Goal: Find specific page/section: Find specific page/section

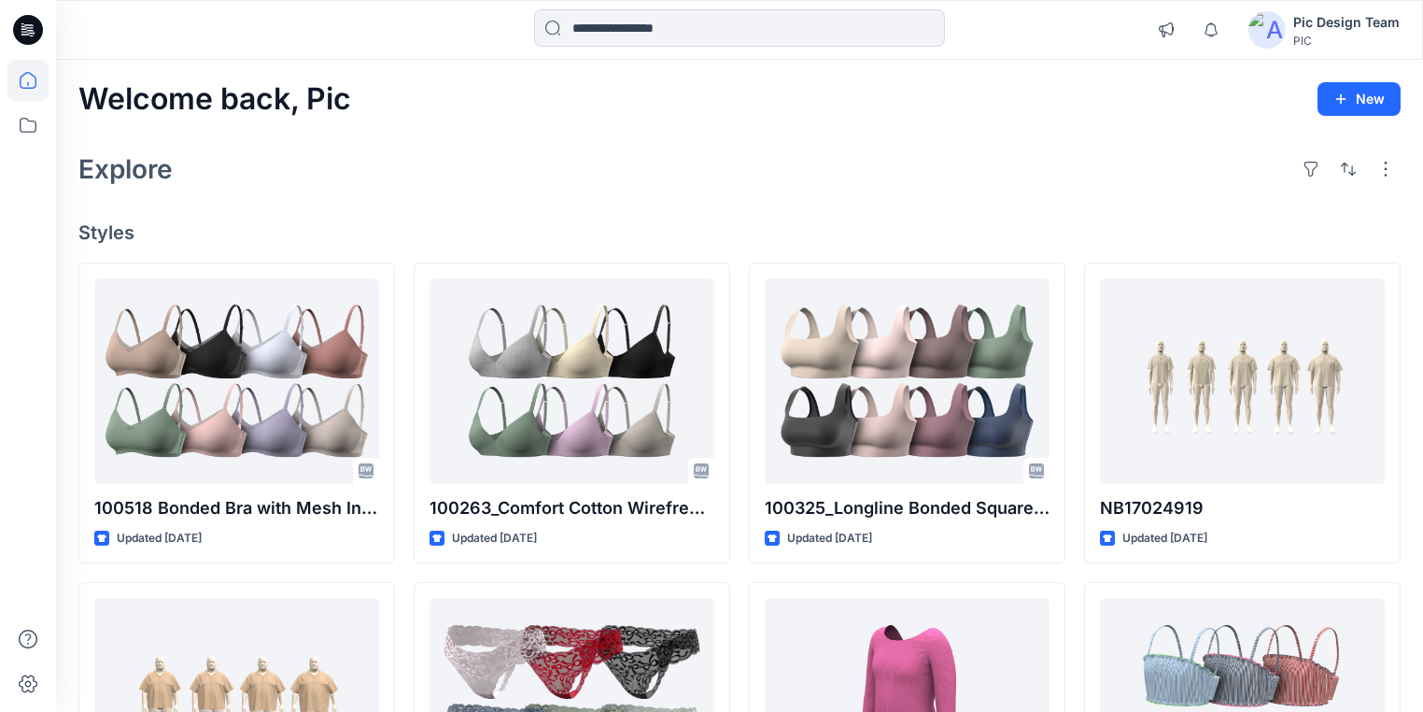
click at [31, 20] on icon at bounding box center [28, 30] width 30 height 30
click at [26, 17] on icon at bounding box center [28, 30] width 30 height 30
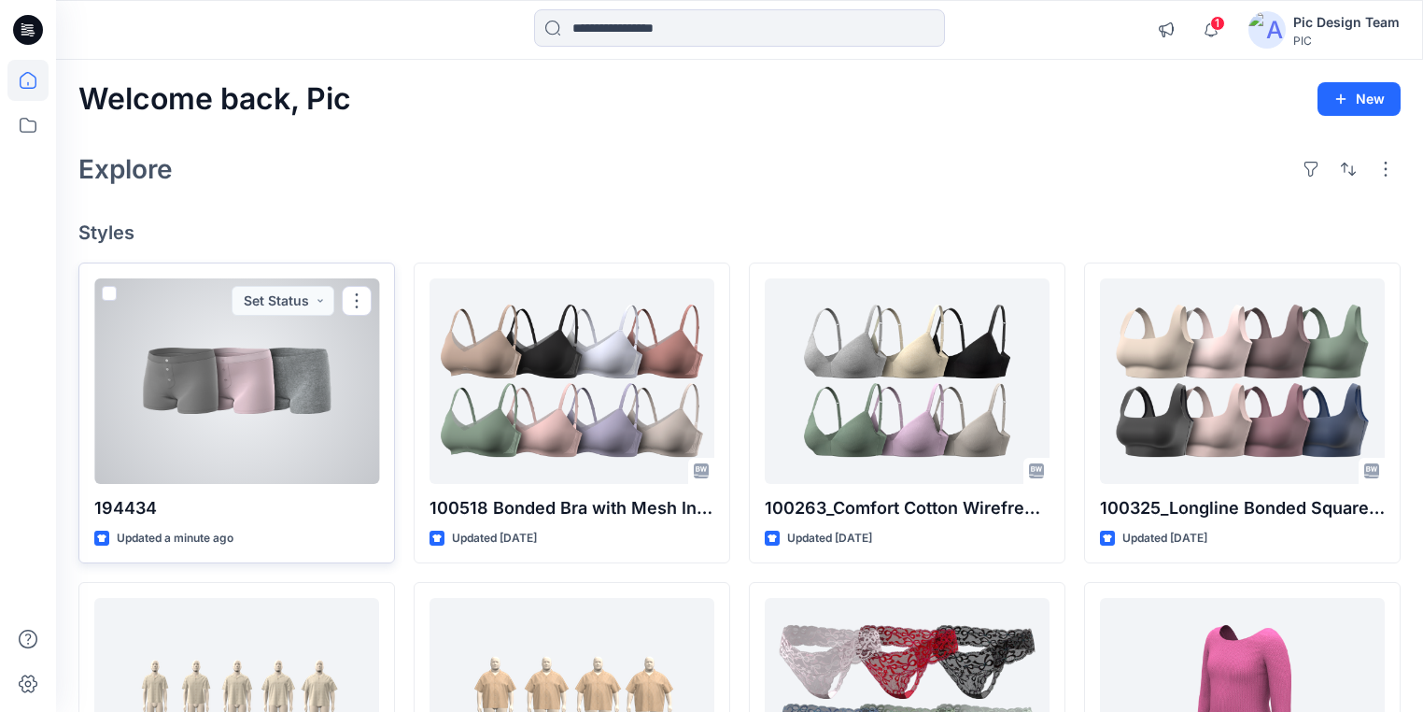
click at [242, 406] on div at bounding box center [236, 380] width 285 height 205
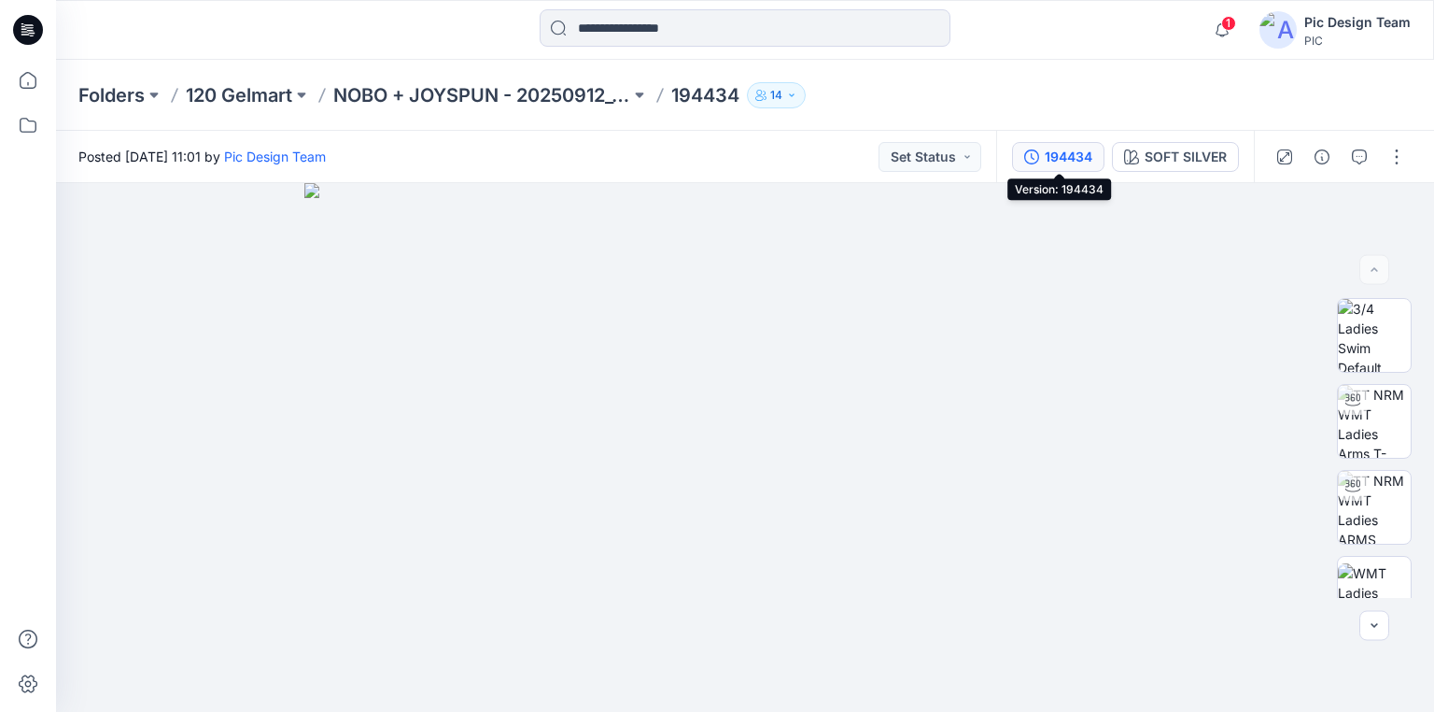
click at [1069, 154] on div "194434" at bounding box center [1069, 157] width 48 height 21
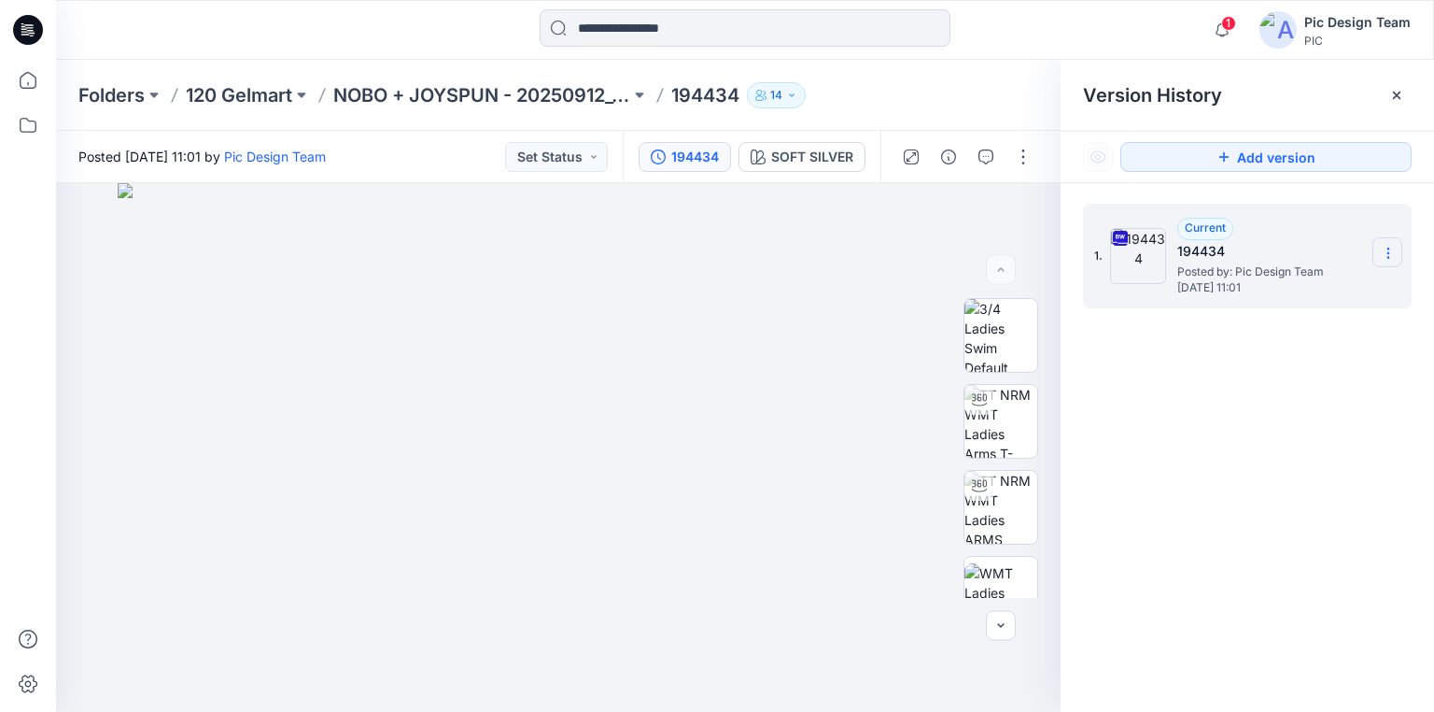
click at [1397, 254] on section at bounding box center [1388, 252] width 30 height 30
click at [1304, 448] on div "1. Current 194434 Posted by: Pic Design Team Wednesday, September 24, 2025 11:0…" at bounding box center [1248, 461] width 374 height 556
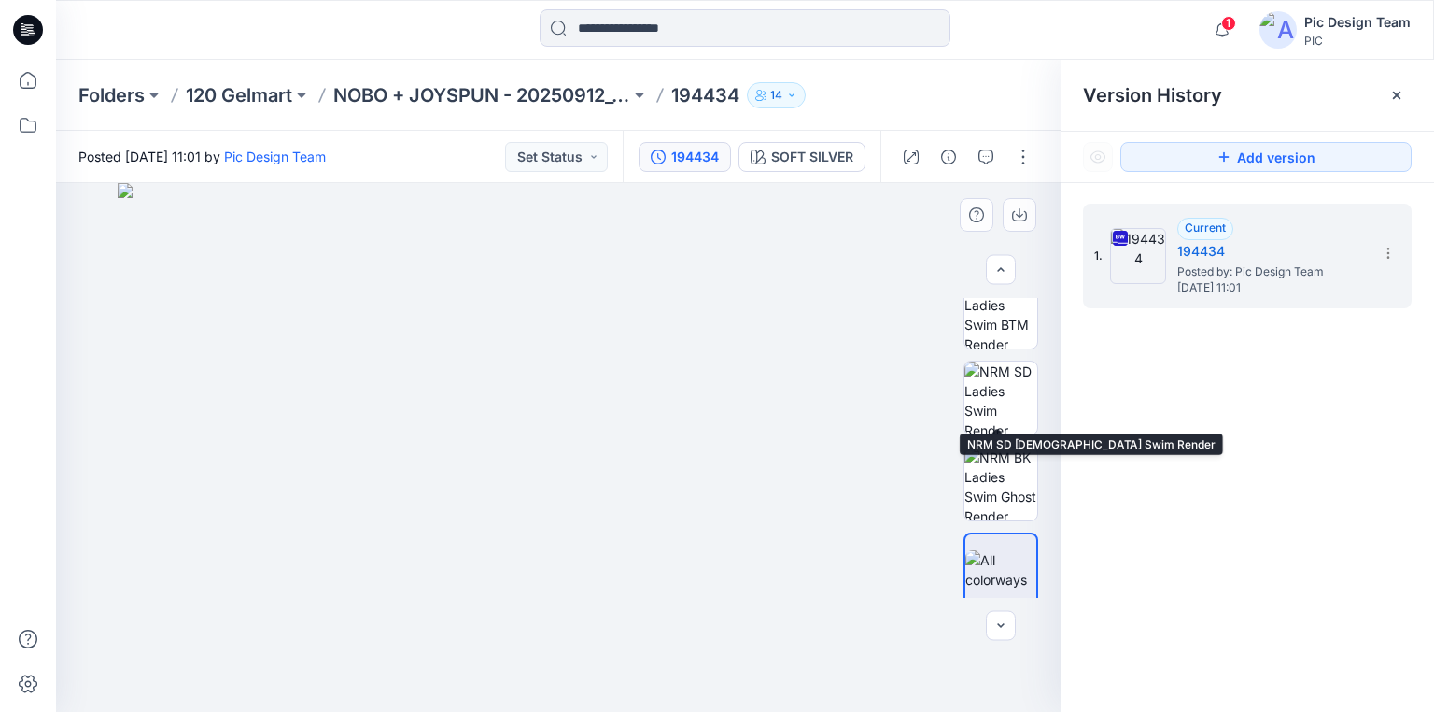
scroll to position [547, 0]
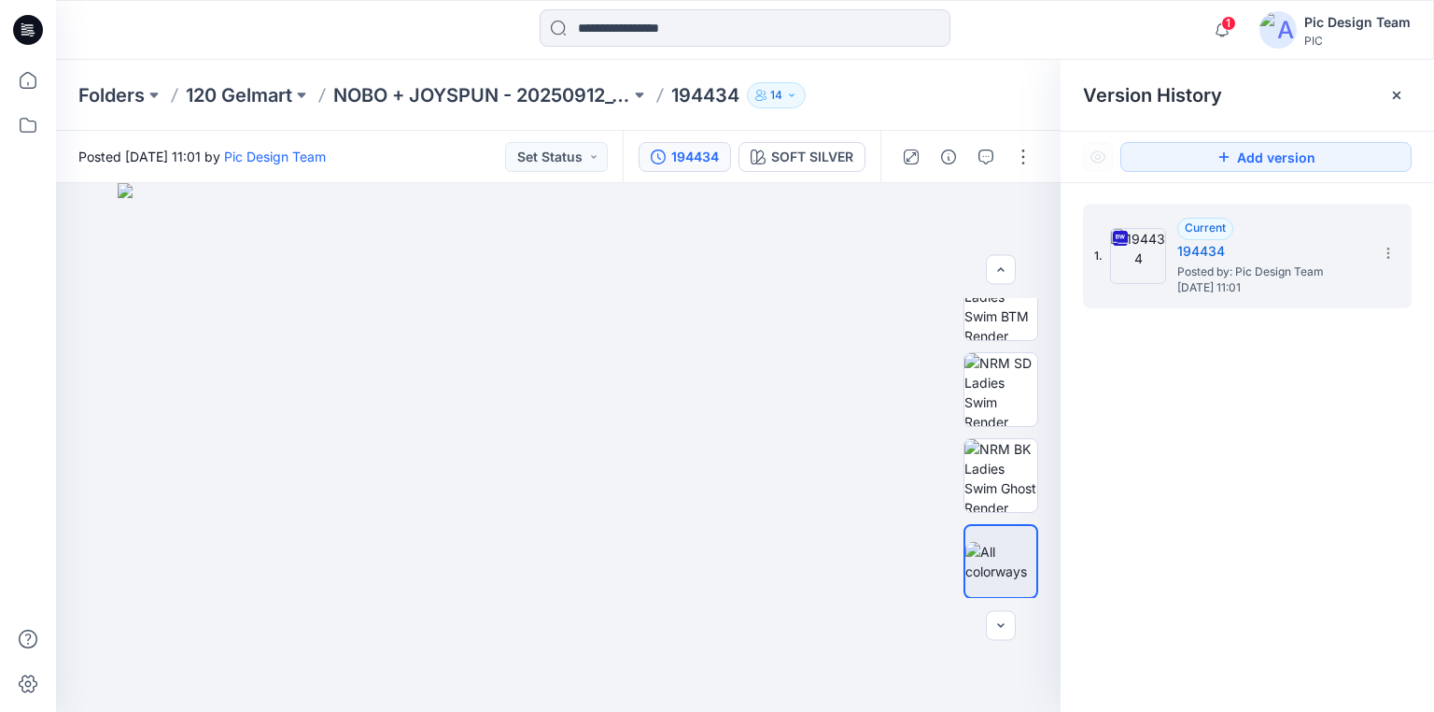
click at [1221, 429] on div "1. Current 194434 Posted by: Pic Design Team Wednesday, September 24, 2025 11:01" at bounding box center [1248, 461] width 374 height 556
click at [382, 92] on p "NOBO + JOYSPUN - 20250912_120_GC" at bounding box center [481, 95] width 297 height 26
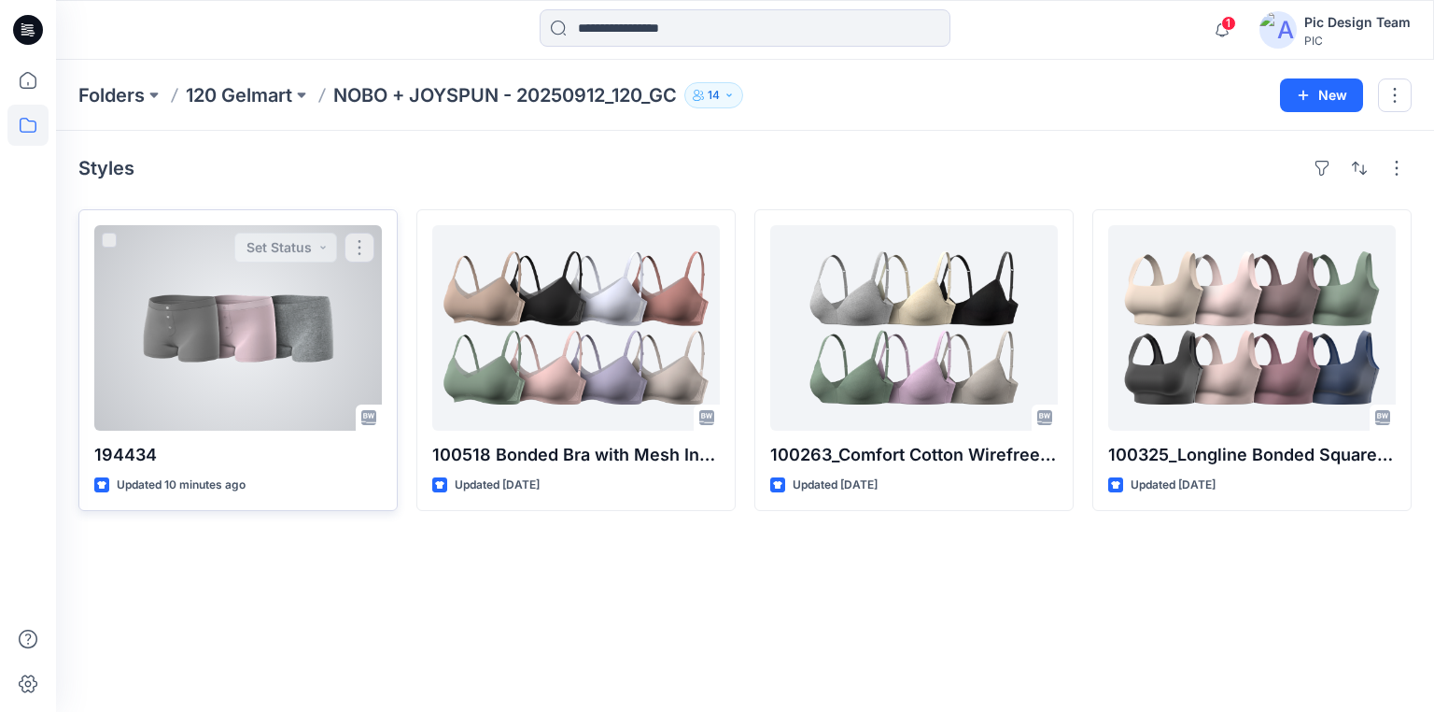
click at [247, 374] on div at bounding box center [238, 327] width 288 height 205
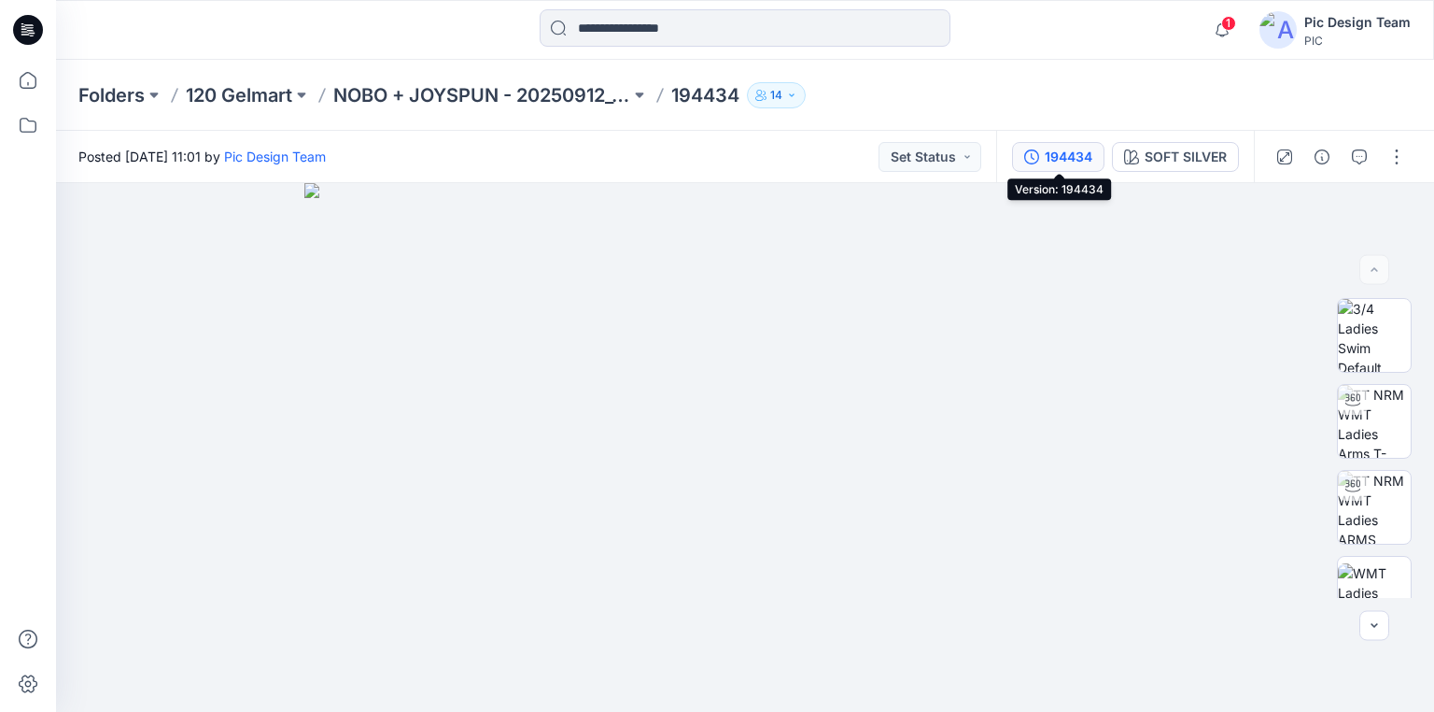
click at [1076, 161] on div "194434" at bounding box center [1069, 157] width 48 height 21
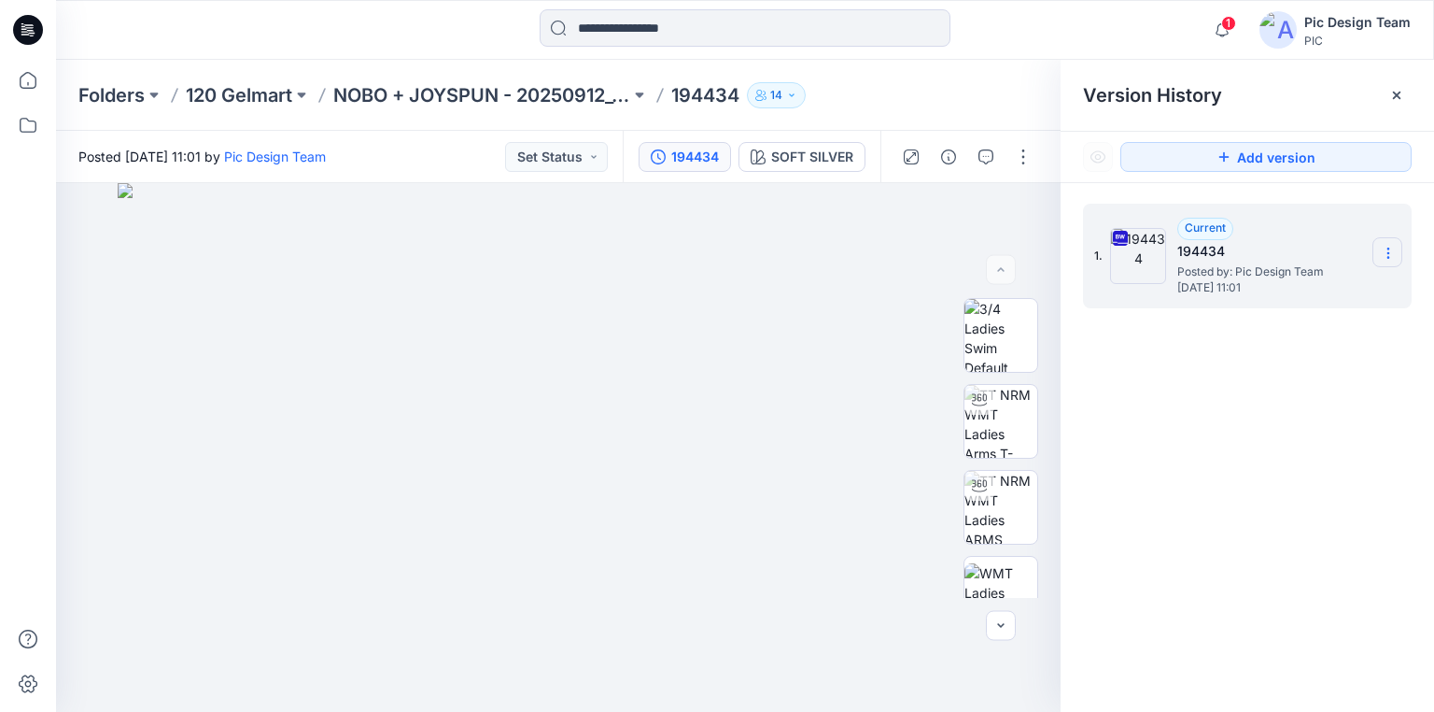
click at [1383, 261] on section at bounding box center [1388, 252] width 30 height 30
drag, startPoint x: 1366, startPoint y: 503, endPoint x: 1344, endPoint y: 493, distance: 24.7
click at [1363, 503] on div "1. Current 194434 Posted by: Pic Design Team [DATE] 11:01" at bounding box center [1248, 461] width 374 height 556
click at [30, 35] on icon at bounding box center [28, 30] width 30 height 30
